Goal: Check status: Check status

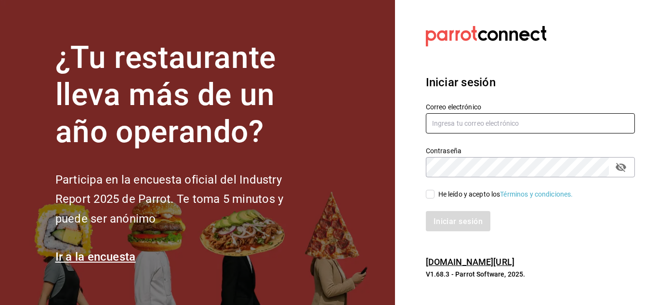
type input "mochomos.puebla@grupocosteno.com"
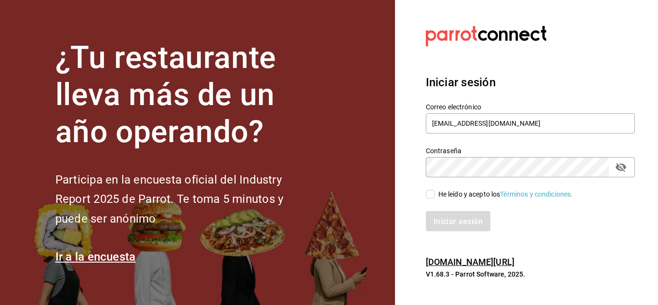
click at [434, 190] on input "He leído y acepto los Términos y condiciones." at bounding box center [430, 194] width 9 height 9
checkbox input "true"
click at [442, 213] on button "Iniciar sesión" at bounding box center [459, 221] width 66 height 20
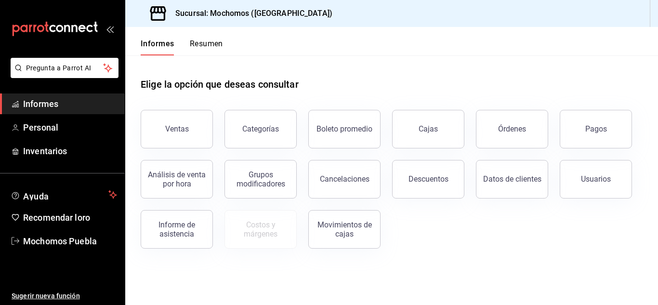
click at [594, 118] on button "Pagos" at bounding box center [596, 129] width 72 height 39
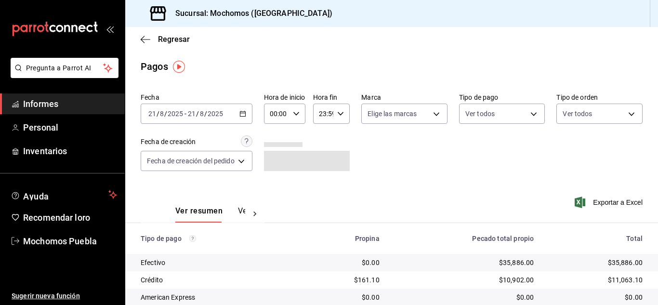
click at [251, 108] on div "2025-08-21 21 / 8 / 2025 - 2025-08-21 21 / 8 / 2025" at bounding box center [197, 114] width 112 height 20
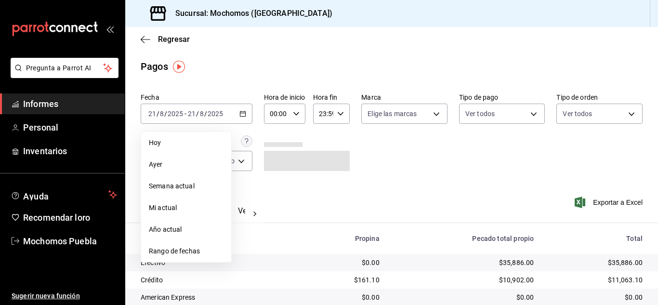
click at [298, 120] on div "00:00 Hora de inicio" at bounding box center [284, 114] width 41 height 20
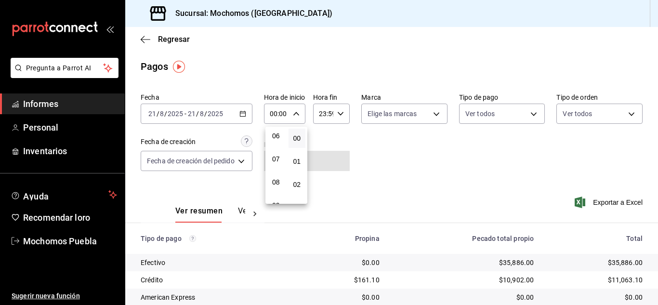
scroll to position [145, 0]
click at [274, 175] on font "08" at bounding box center [276, 179] width 8 height 8
click at [410, 167] on div at bounding box center [329, 152] width 658 height 305
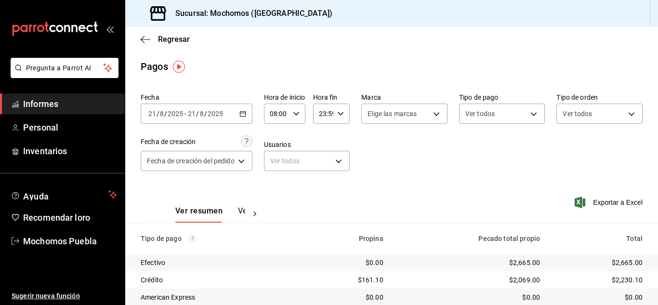
click at [297, 115] on icon "button" at bounding box center [296, 113] width 7 height 7
click at [276, 157] on font "11" at bounding box center [276, 160] width 8 height 8
type input "11:00"
click at [477, 170] on div at bounding box center [329, 152] width 658 height 305
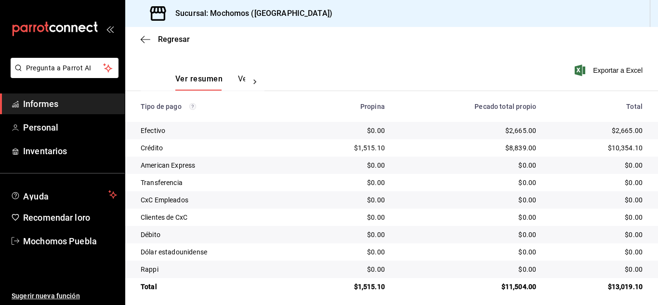
scroll to position [138, 0]
